Goal: Task Accomplishment & Management: Use online tool/utility

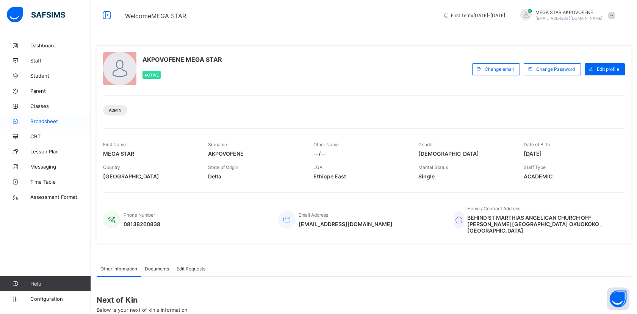
click at [44, 125] on link "Broadsheet" at bounding box center [45, 121] width 91 height 15
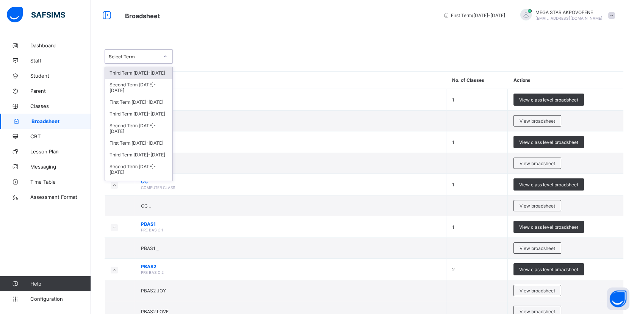
click at [164, 58] on icon at bounding box center [165, 57] width 5 height 8
click at [139, 113] on div "Third Term [DATE]-[DATE]" at bounding box center [138, 114] width 67 height 12
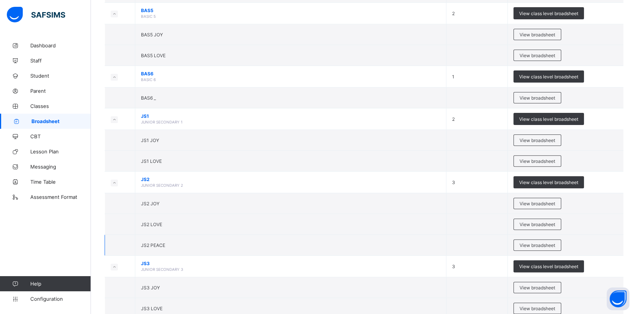
scroll to position [589, 0]
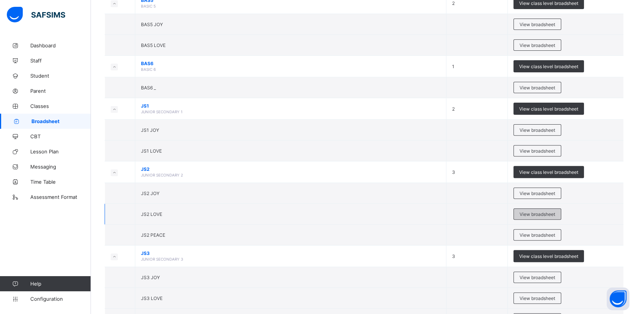
click at [542, 213] on span "View broadsheet" at bounding box center [537, 214] width 36 height 6
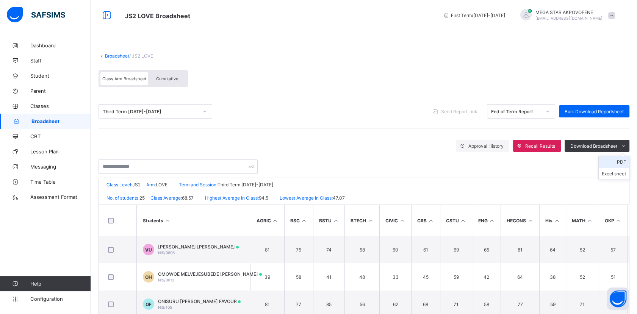
click at [624, 164] on li "PDF" at bounding box center [613, 162] width 30 height 12
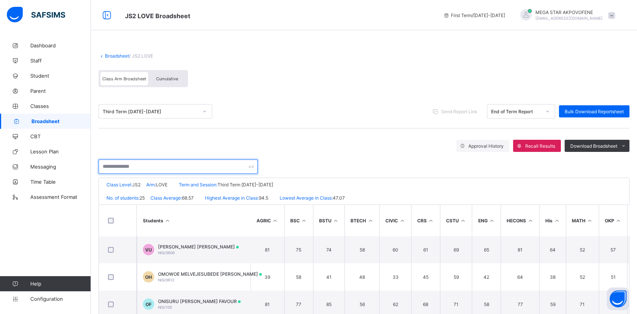
click at [158, 169] on input "text" at bounding box center [177, 166] width 159 height 14
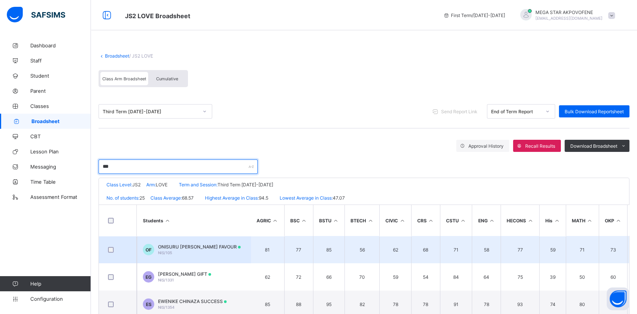
type input "***"
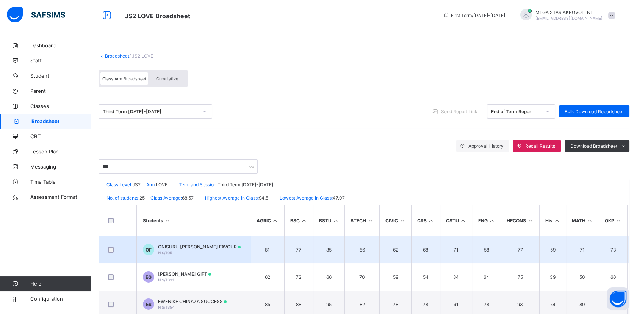
click at [164, 245] on span "ONISURU [PERSON_NAME] FAVOUR" at bounding box center [199, 247] width 83 height 6
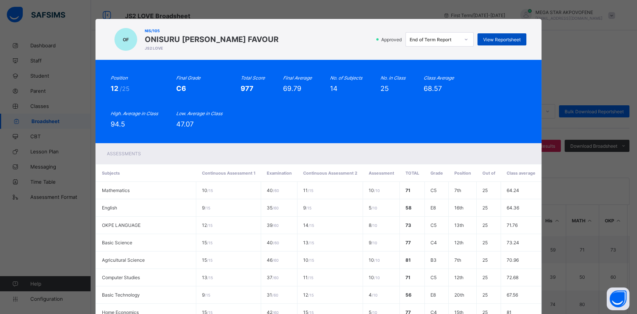
click at [509, 37] on span "View Reportsheet" at bounding box center [501, 40] width 37 height 6
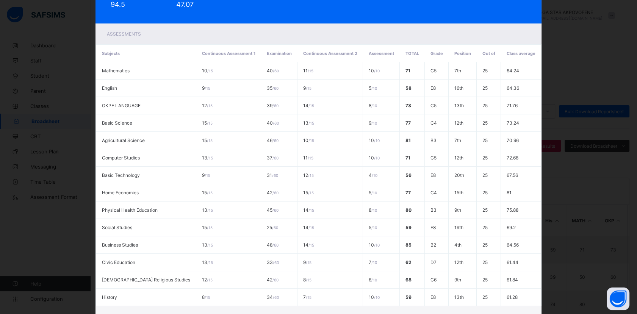
scroll to position [180, 0]
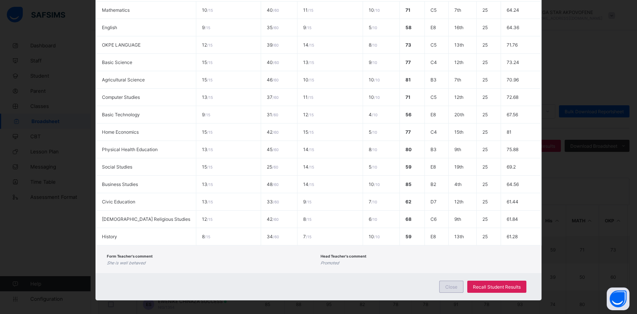
click at [451, 284] on span "Close" at bounding box center [451, 287] width 12 height 6
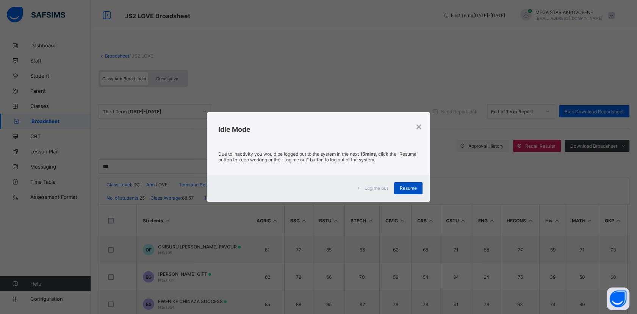
click at [412, 186] on span "Resume" at bounding box center [408, 188] width 17 height 6
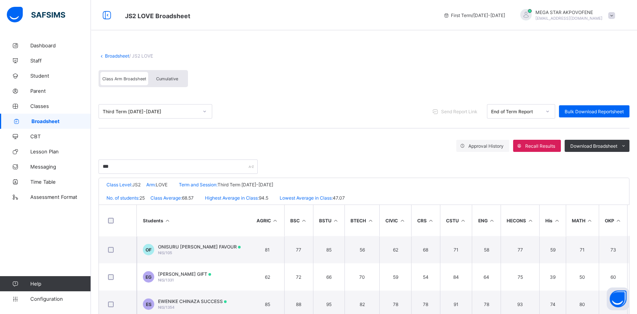
click at [57, 121] on span "Broadsheet" at bounding box center [60, 121] width 59 height 6
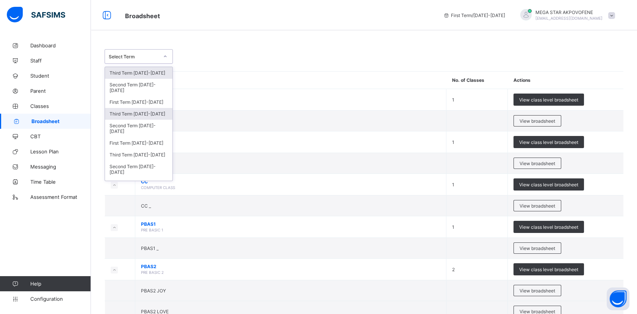
click at [135, 112] on div "Third Term [DATE]-[DATE]" at bounding box center [138, 114] width 67 height 12
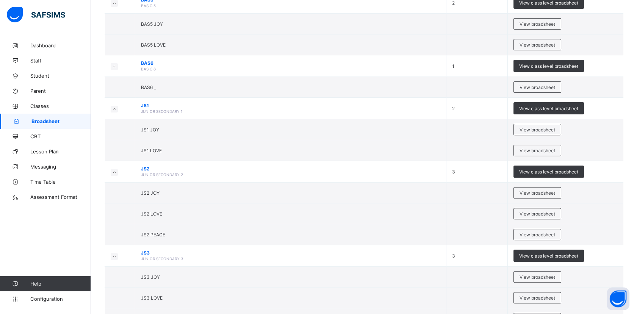
scroll to position [589, 0]
click at [544, 129] on span "View broadsheet" at bounding box center [537, 130] width 36 height 6
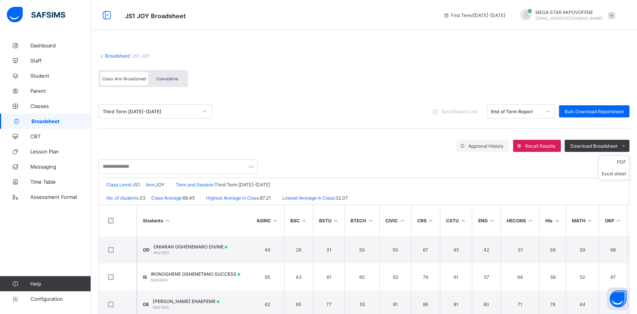
click at [626, 156] on ul "PDF Excel sheet" at bounding box center [613, 168] width 31 height 24
click at [622, 160] on li "PDF" at bounding box center [613, 162] width 30 height 12
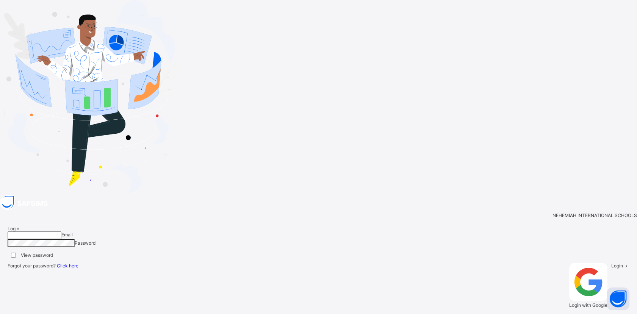
type input "**********"
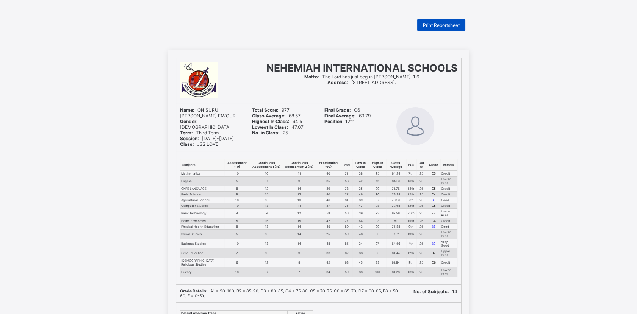
click at [453, 27] on span "Print Reportsheet" at bounding box center [441, 25] width 37 height 6
